Goal: Information Seeking & Learning: Find specific fact

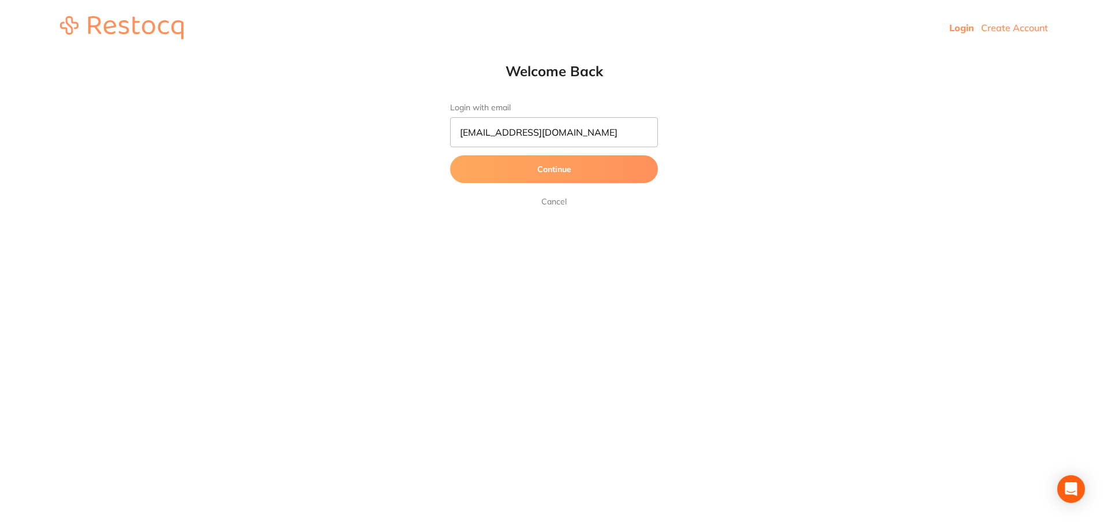
type input "[EMAIL_ADDRESS][DOMAIN_NAME]"
click at [642, 168] on button "Continue" at bounding box center [554, 169] width 208 height 28
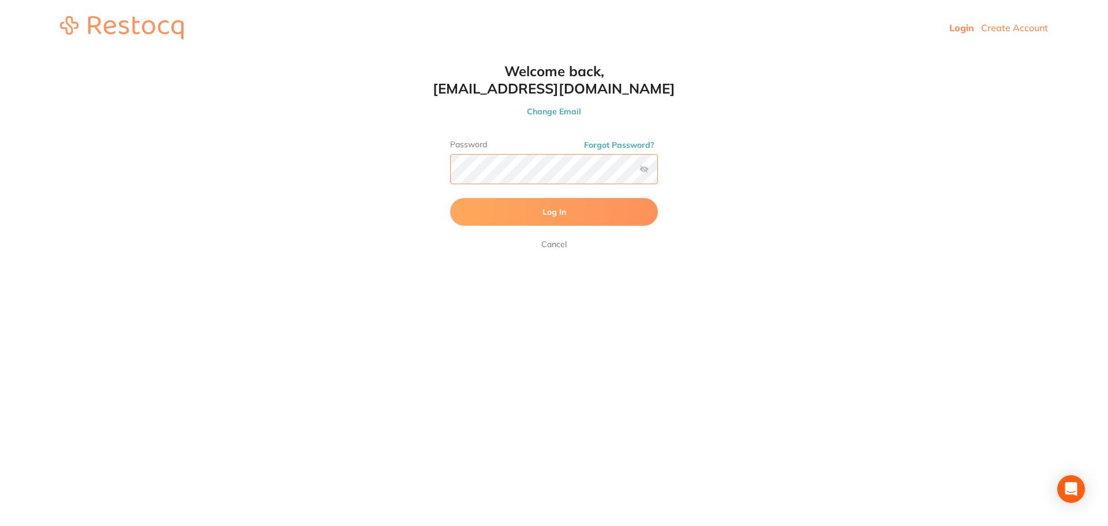
click at [450, 198] on button "Log In" at bounding box center [554, 212] width 208 height 28
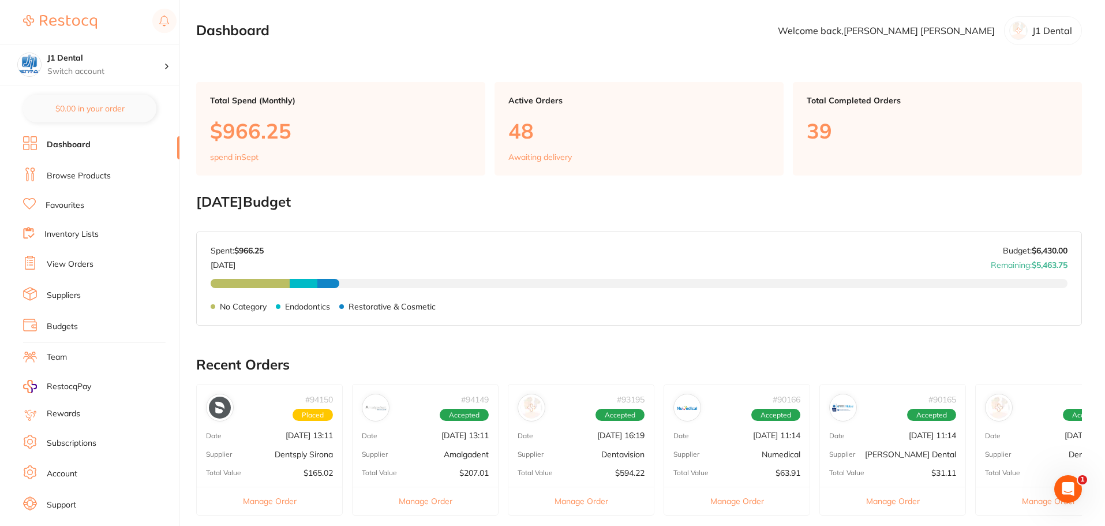
click at [78, 179] on link "Browse Products" at bounding box center [79, 176] width 64 height 12
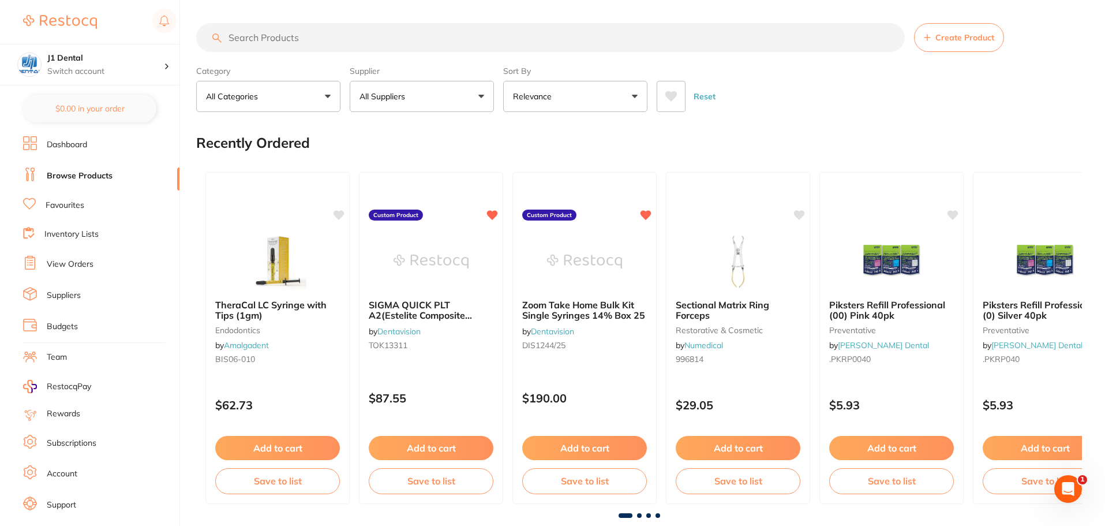
drag, startPoint x: 381, startPoint y: 7, endPoint x: 384, endPoint y: 43, distance: 36.4
click at [299, 28] on input "search" at bounding box center [550, 37] width 708 height 29
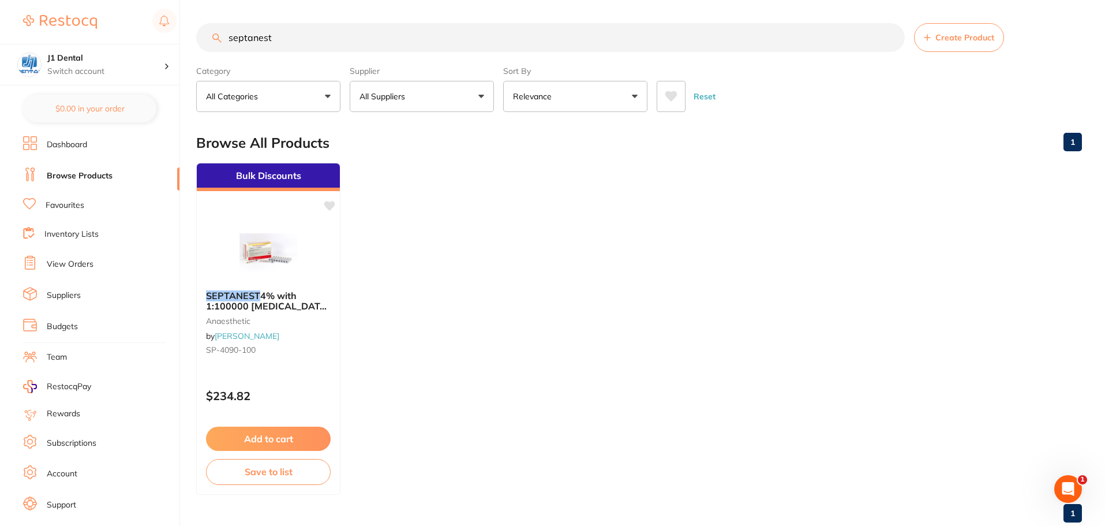
drag, startPoint x: 282, startPoint y: 40, endPoint x: 37, endPoint y: 25, distance: 245.1
click at [0, 5] on div "$0.00 J1 Dental Switch account J1 Dental $0.00 in your order Dashboard Browse P…" at bounding box center [552, 263] width 1105 height 526
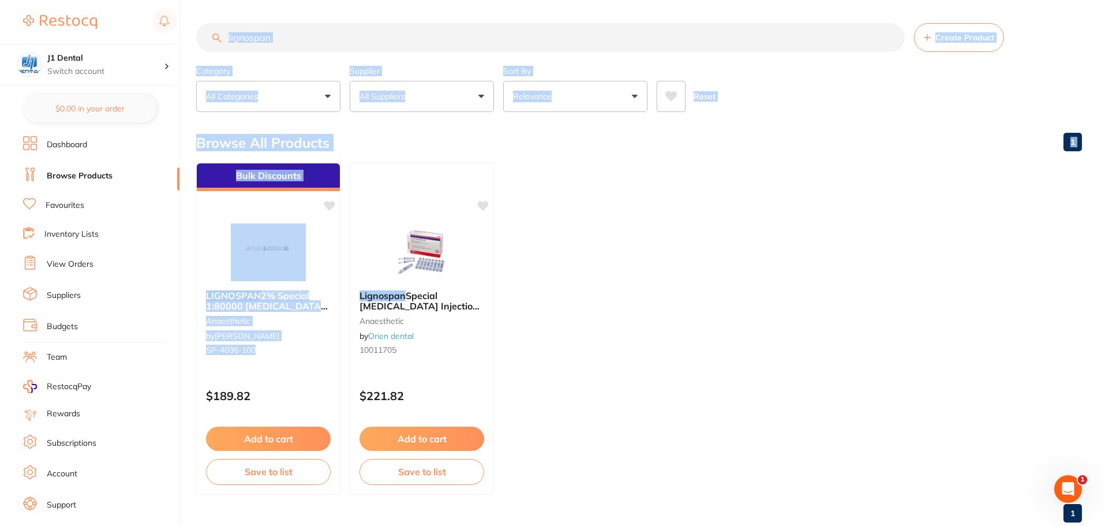
drag, startPoint x: 271, startPoint y: 351, endPoint x: 193, endPoint y: 351, distance: 77.9
click at [193, 351] on div "$0.00 J1 Dental Switch account J1 Dental $0.00 in your order Dashboard Browse P…" at bounding box center [552, 263] width 1105 height 526
click at [304, 355] on div "LIGNOSPAN 2% Special 1:80000 [MEDICAL_DATA] 2.2ml 2xBox 50 Blue anaesthetic by …" at bounding box center [268, 324] width 144 height 88
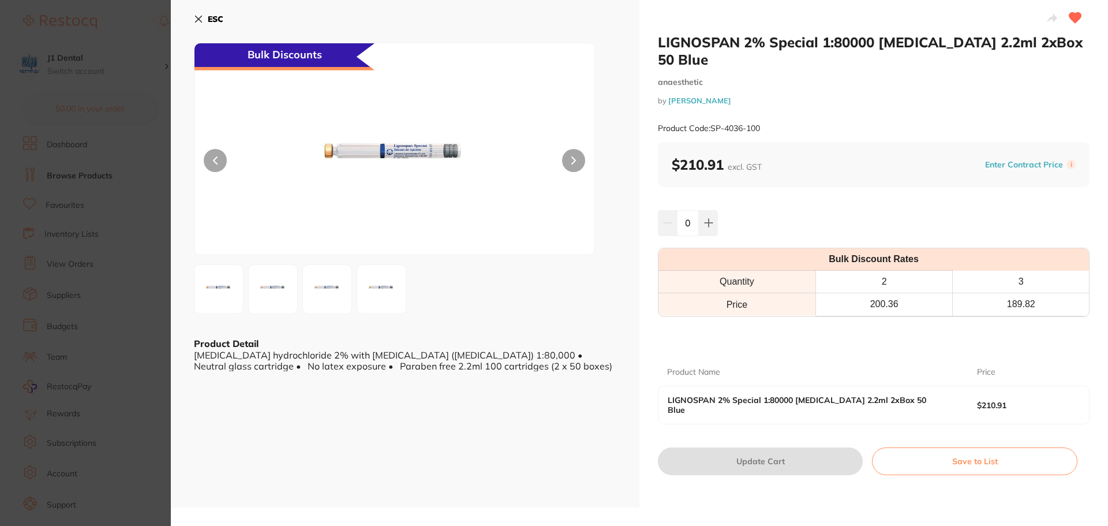
click at [207, 16] on button "ESC" at bounding box center [208, 19] width 29 height 20
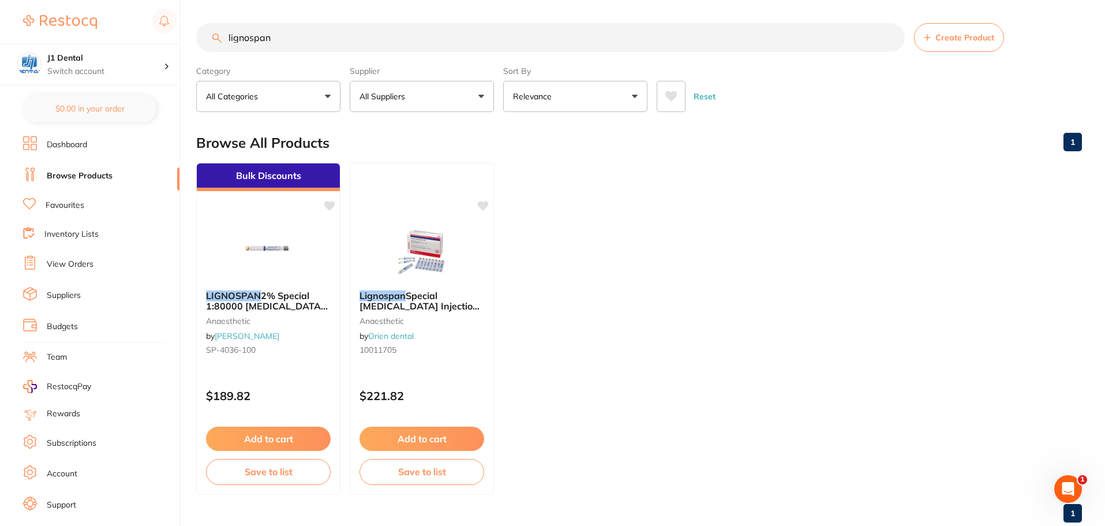
drag, startPoint x: 204, startPoint y: 31, endPoint x: 0, endPoint y: 7, distance: 205.1
click at [0, 7] on div "$0.00 J1 Dental Switch account J1 Dental $0.00 in your order Dashboard Browse P…" at bounding box center [552, 263] width 1105 height 526
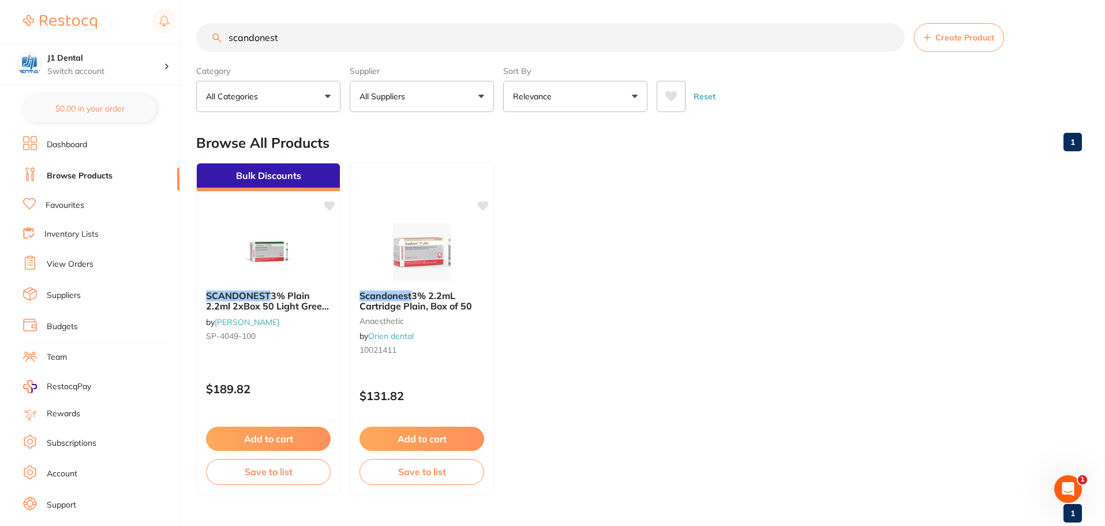
drag, startPoint x: 302, startPoint y: 39, endPoint x: 6, endPoint y: 11, distance: 296.7
click at [0, 7] on div "$0.00 J1 Dental Switch account J1 Dental $0.00 in your order Dashboard Browse P…" at bounding box center [552, 263] width 1105 height 526
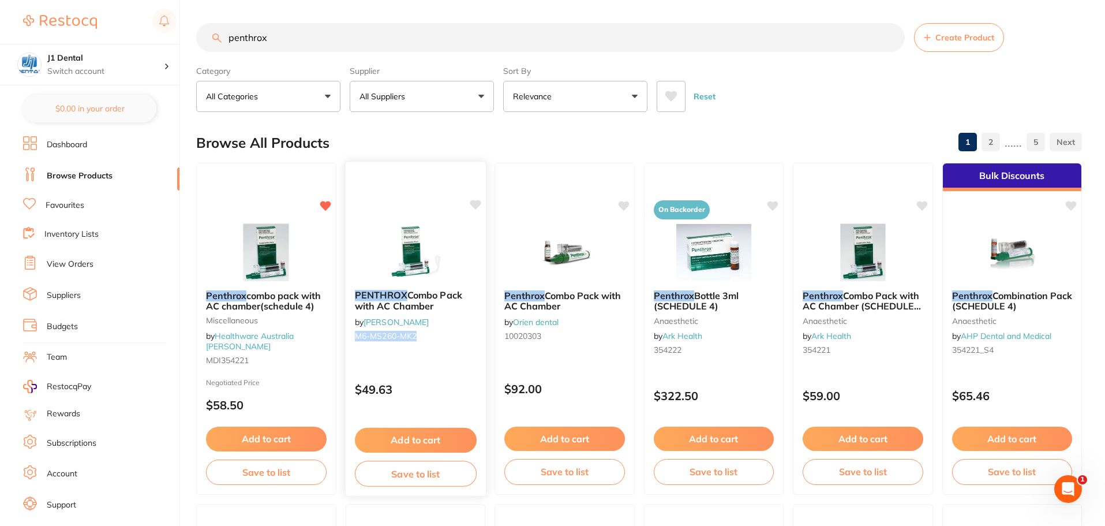
drag, startPoint x: 441, startPoint y: 343, endPoint x: 357, endPoint y: 342, distance: 84.2
click at [357, 342] on div "PENTHROX Combo Pack with AC Chamber by [PERSON_NAME] M6-MS260-MK2" at bounding box center [415, 317] width 140 height 74
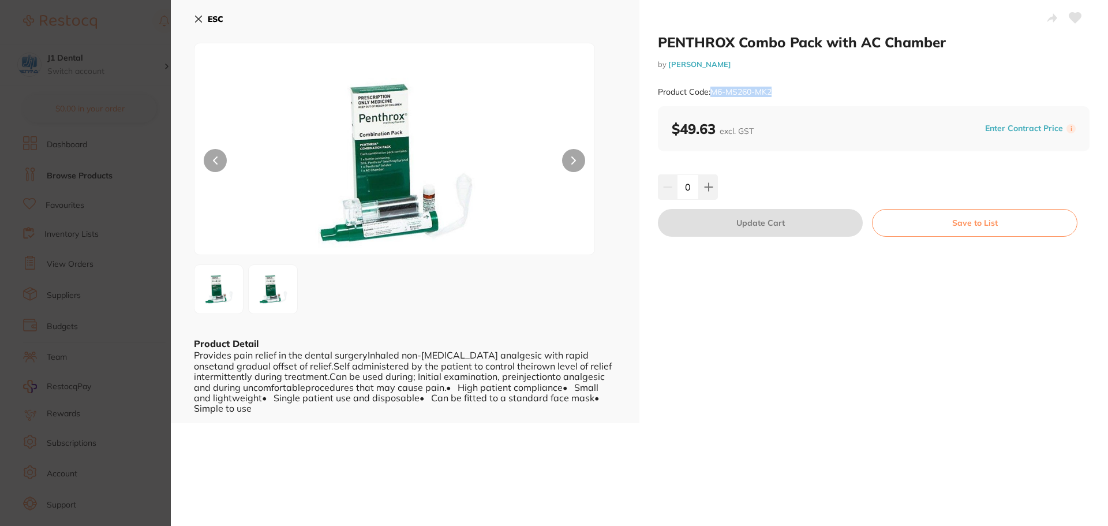
drag, startPoint x: 792, startPoint y: 86, endPoint x: 711, endPoint y: 95, distance: 81.9
click at [711, 95] on div "Product Code: M6-MS260-MK2" at bounding box center [874, 92] width 432 height 28
copy small "M6-MS260-MK2"
click at [200, 15] on icon at bounding box center [198, 18] width 9 height 9
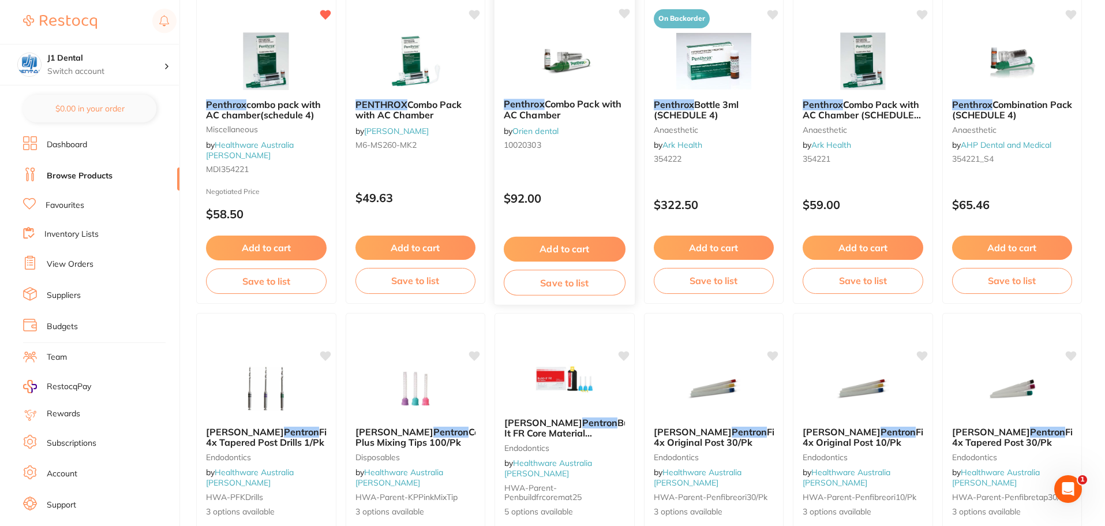
scroll to position [154, 0]
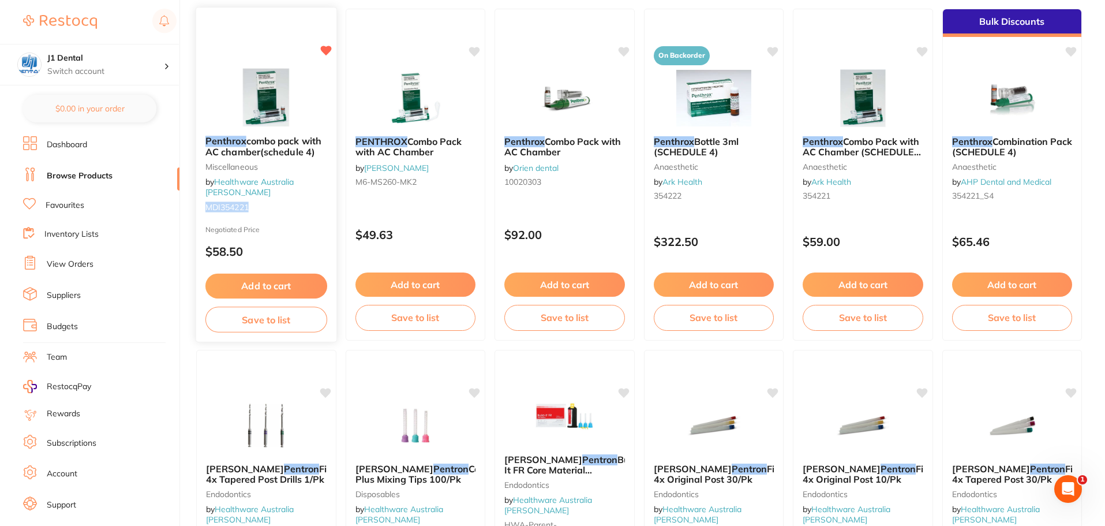
drag, startPoint x: 251, startPoint y: 197, endPoint x: 208, endPoint y: 200, distance: 42.8
click at [208, 202] on small "MDI354221" at bounding box center [266, 206] width 122 height 9
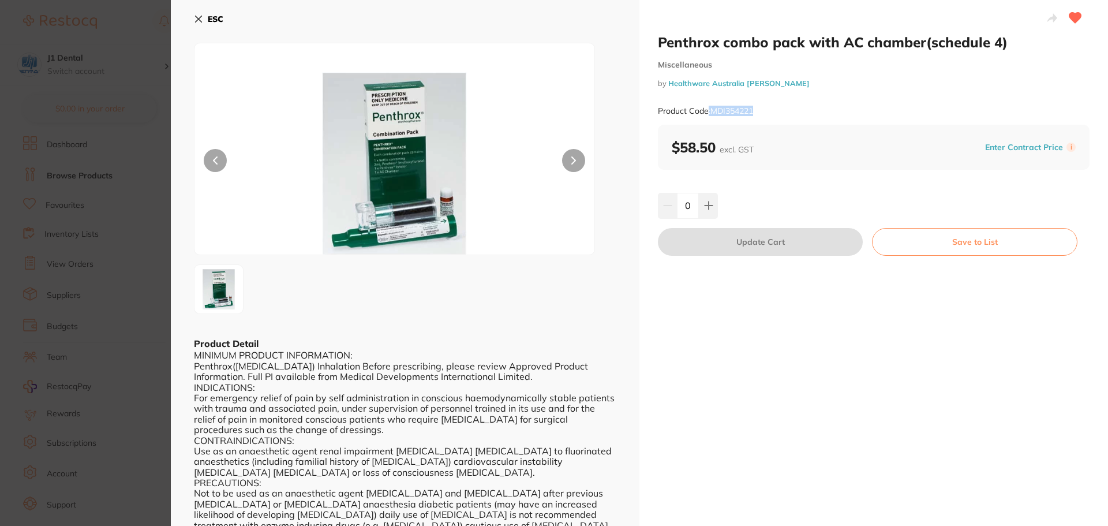
drag, startPoint x: 743, startPoint y: 112, endPoint x: 707, endPoint y: 116, distance: 36.0
click at [707, 116] on div "Product Code: MDI354221" at bounding box center [874, 111] width 432 height 28
click at [744, 107] on small "Product Code: MDI354221" at bounding box center [705, 111] width 95 height 10
drag, startPoint x: 752, startPoint y: 110, endPoint x: 712, endPoint y: 112, distance: 39.3
click at [712, 112] on div "Product Code: MDI354221" at bounding box center [874, 111] width 432 height 28
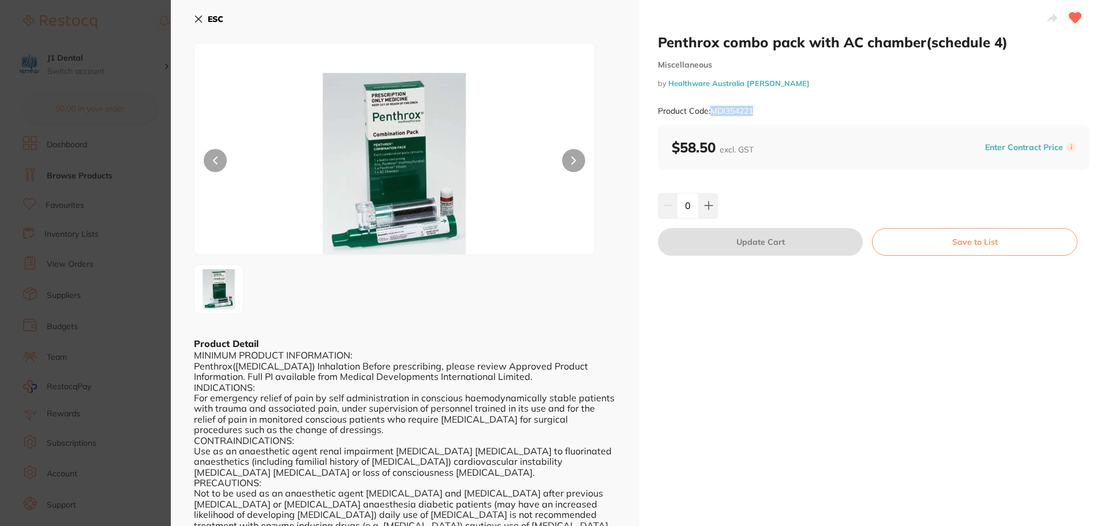
copy small "MDI354221"
click at [217, 11] on button "ESC" at bounding box center [208, 19] width 29 height 20
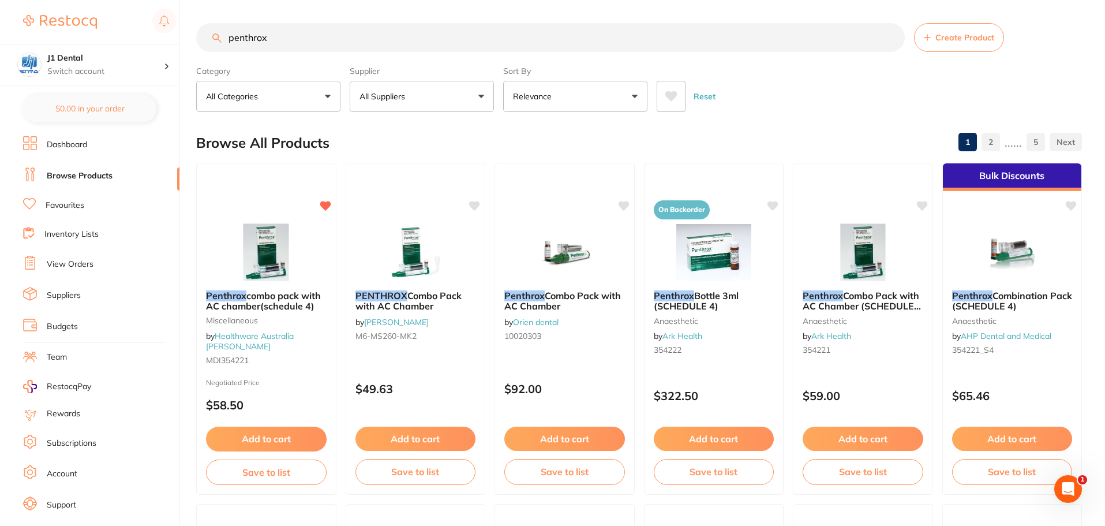
click at [393, 45] on input "penthrox" at bounding box center [550, 37] width 708 height 29
drag, startPoint x: 177, startPoint y: 32, endPoint x: 113, endPoint y: 22, distance: 64.1
click at [100, 29] on div "$0.00 J1 Dental Switch account J1 Dental $0.00 in your order Dashboard Browse P…" at bounding box center [552, 263] width 1105 height 526
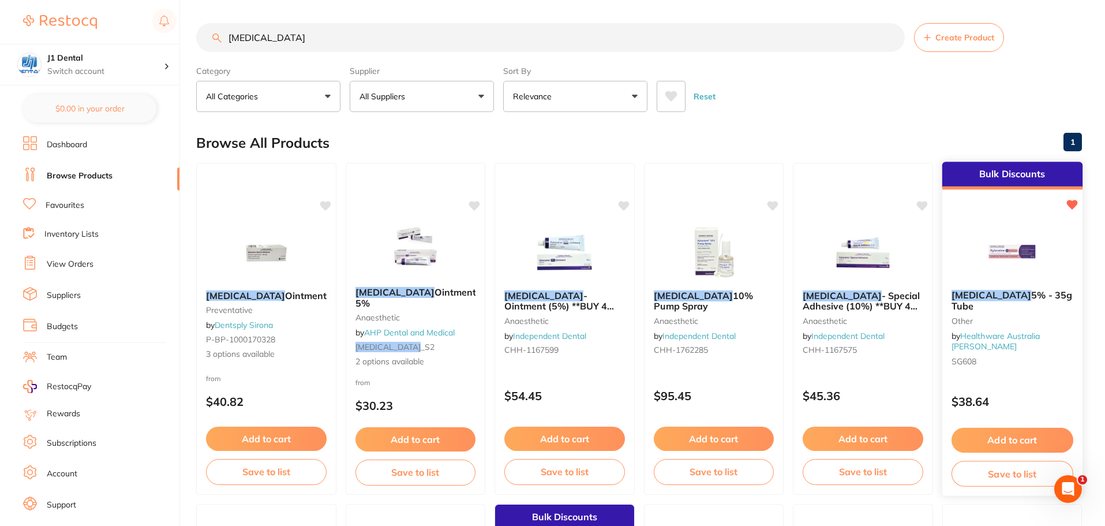
type input "[MEDICAL_DATA]"
click at [973, 355] on span "SG608" at bounding box center [963, 360] width 25 height 10
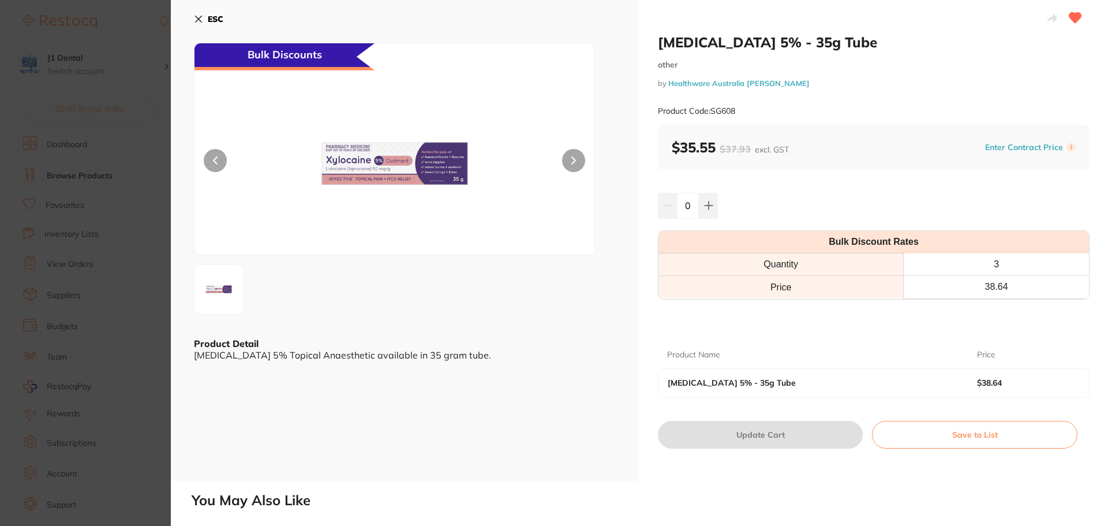
click at [732, 111] on small "Product Code: SG608" at bounding box center [696, 111] width 77 height 10
copy small "SG608"
drag, startPoint x: 208, startPoint y: 20, endPoint x: 555, endPoint y: 96, distance: 355.6
click at [209, 20] on b "ESC" at bounding box center [216, 19] width 16 height 10
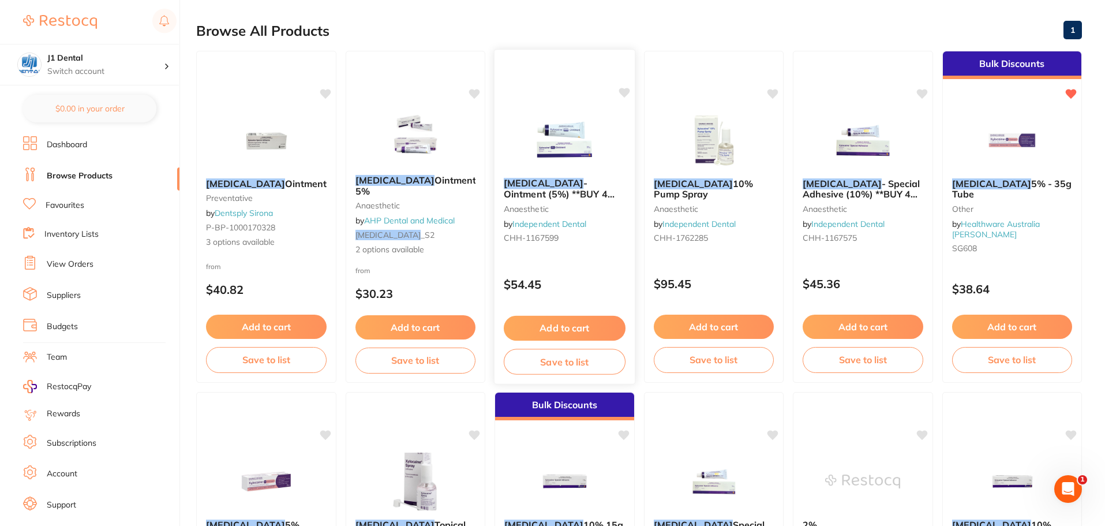
scroll to position [155, 0]
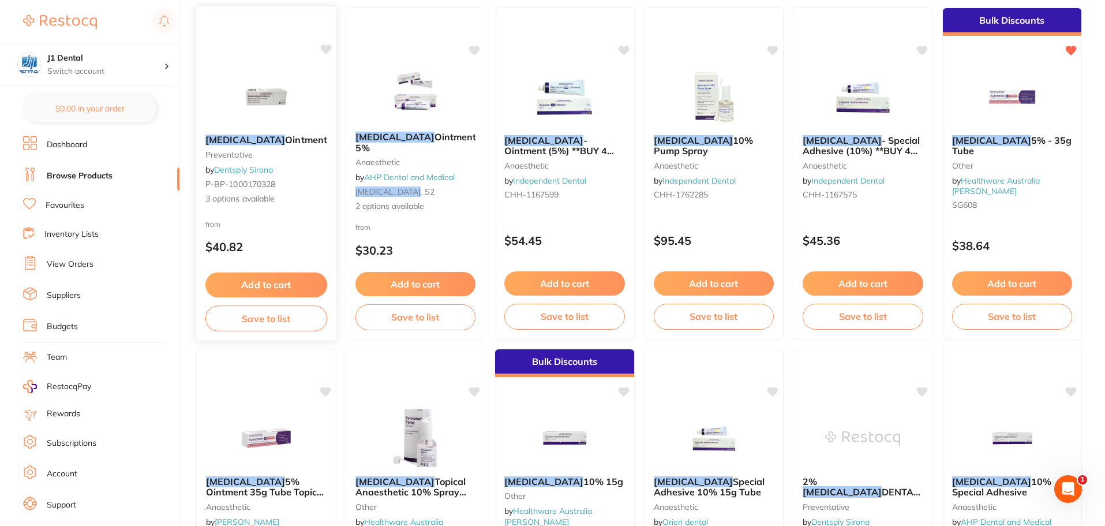
click at [256, 196] on span "3 options available" at bounding box center [266, 199] width 122 height 12
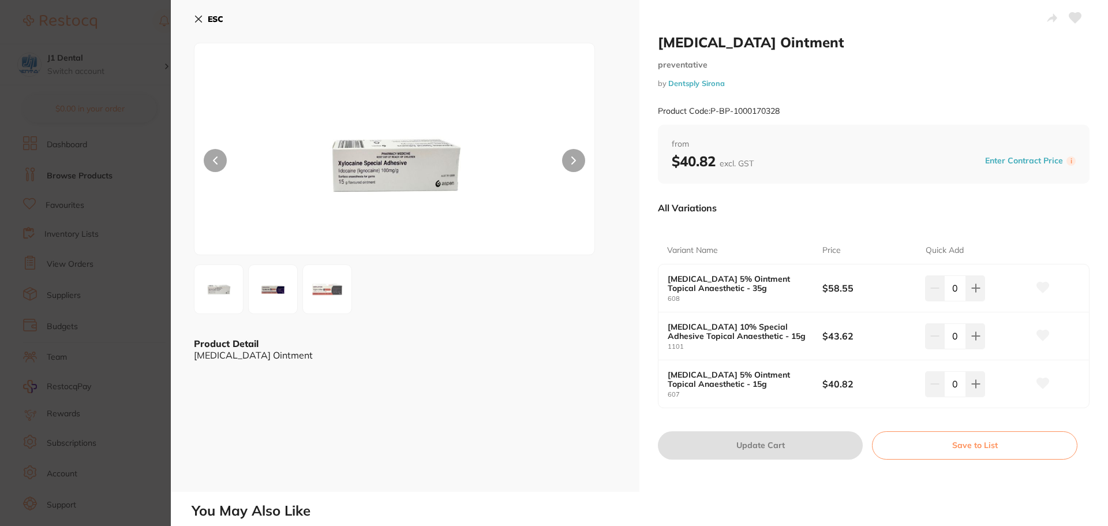
click at [203, 21] on button "ESC" at bounding box center [208, 19] width 29 height 20
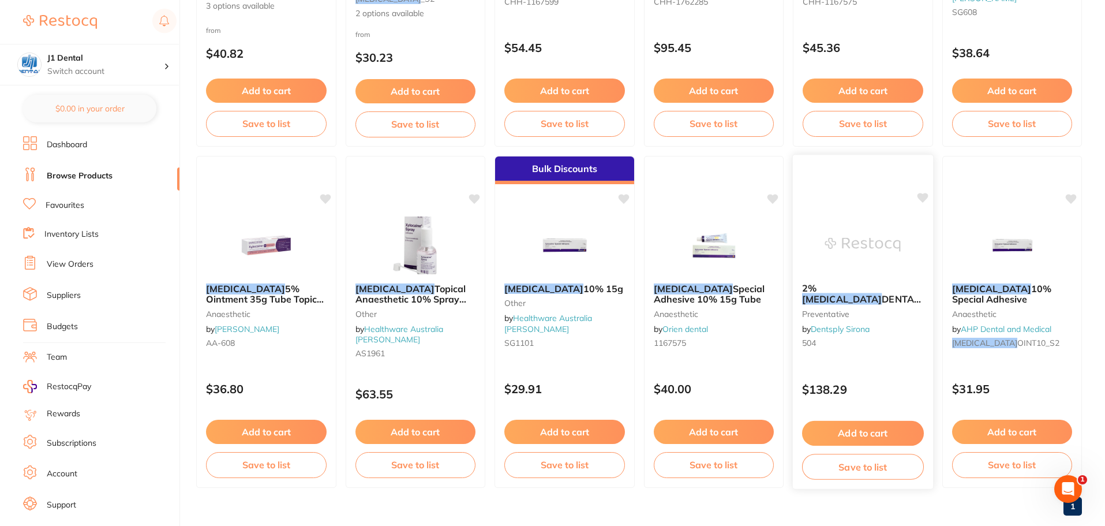
scroll to position [370, 0]
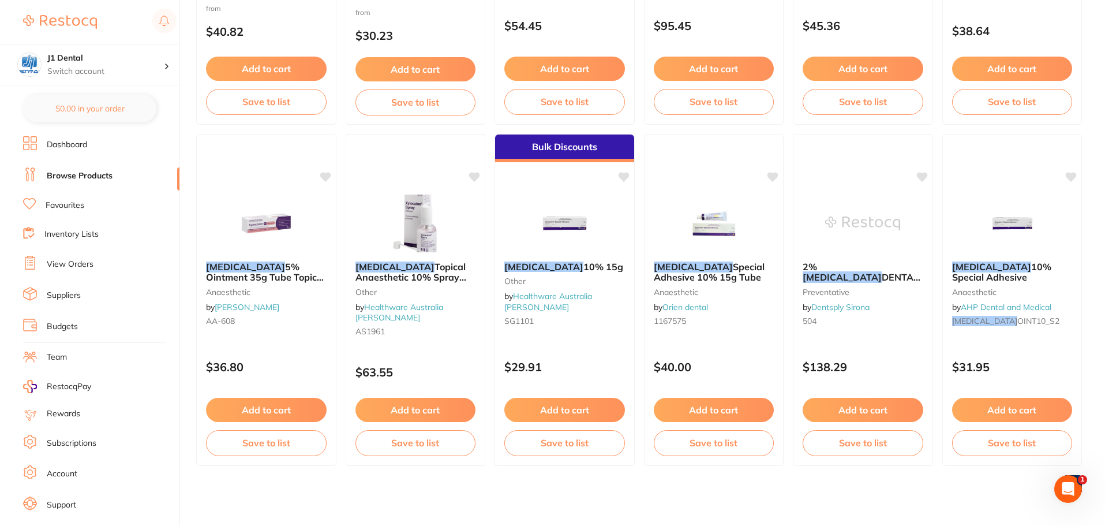
click at [251, 318] on small "AA-608" at bounding box center [266, 320] width 121 height 9
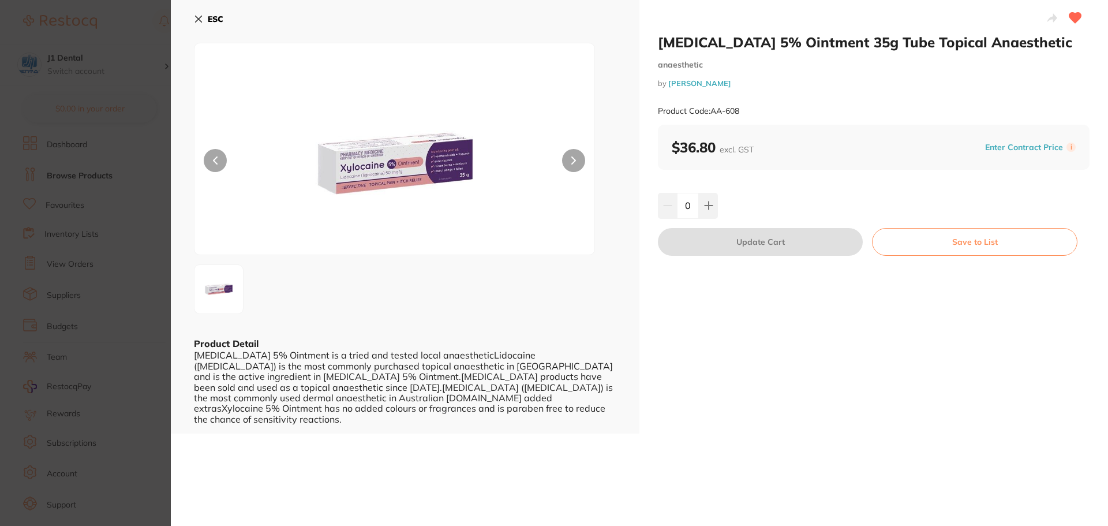
click at [734, 112] on small "Product Code: AA-608" at bounding box center [698, 111] width 81 height 10
click at [741, 110] on div "Product Code: AA-608" at bounding box center [874, 111] width 432 height 28
drag, startPoint x: 741, startPoint y: 110, endPoint x: 712, endPoint y: 118, distance: 30.0
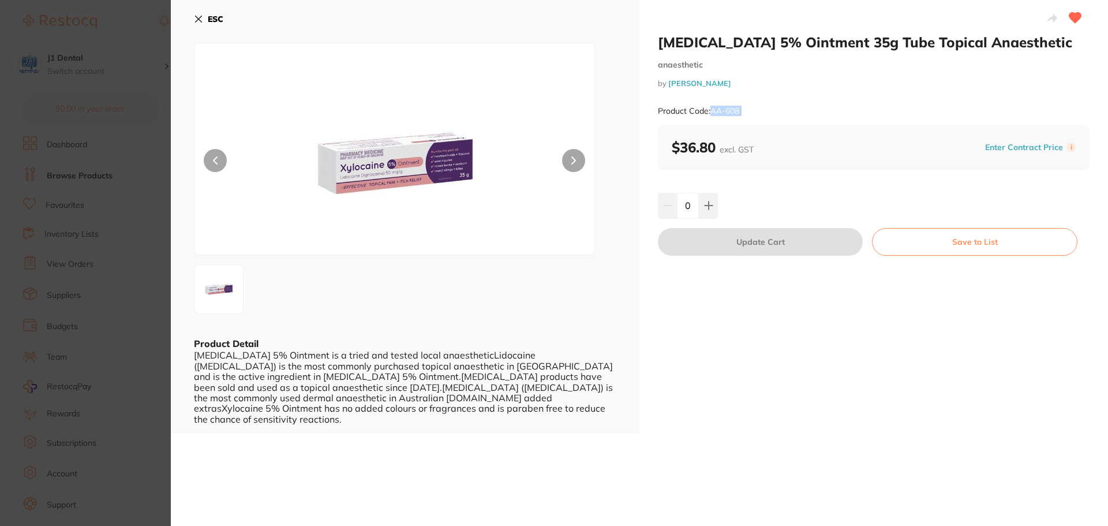
click at [712, 118] on div "Product Code: AA-608" at bounding box center [874, 111] width 432 height 28
